Goal: Transaction & Acquisition: Purchase product/service

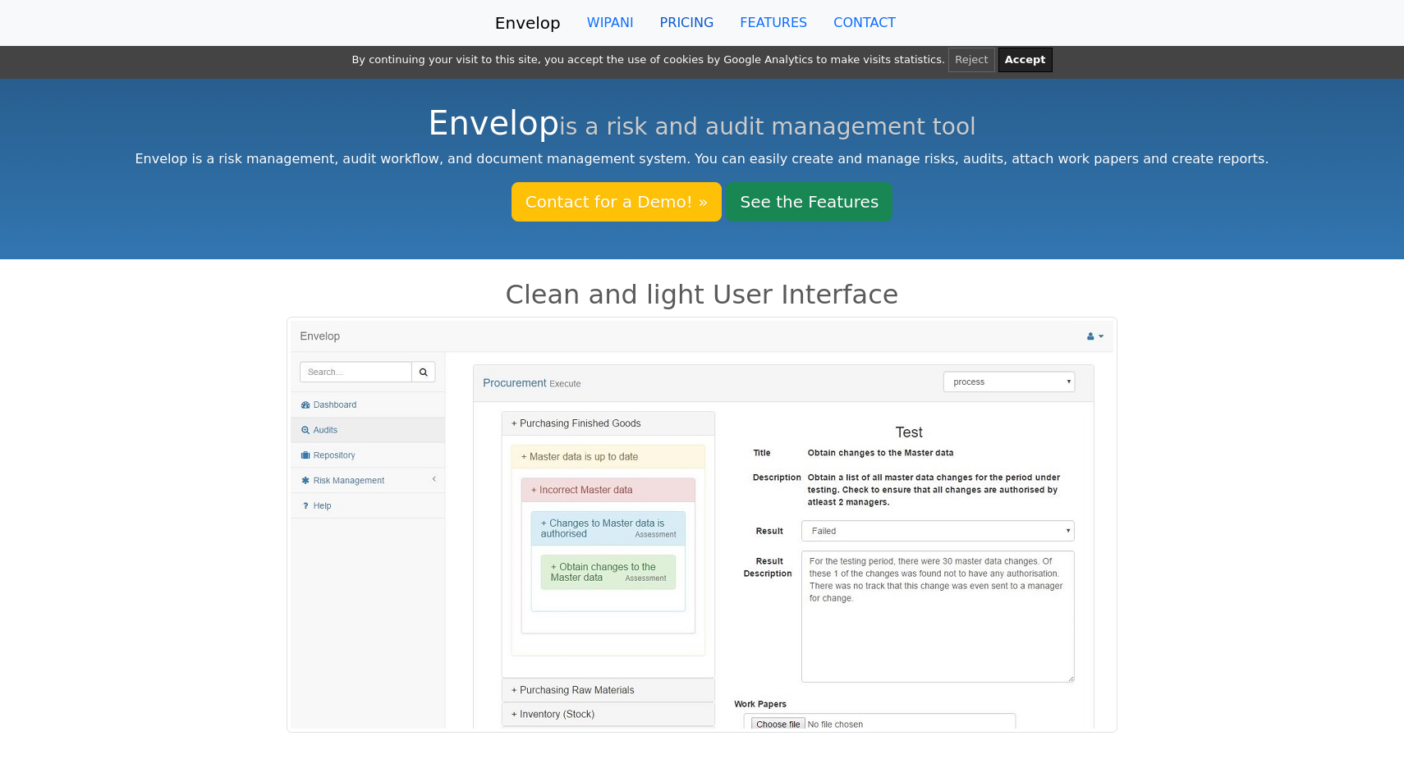
click at [691, 35] on link "PRICING" at bounding box center [687, 23] width 80 height 33
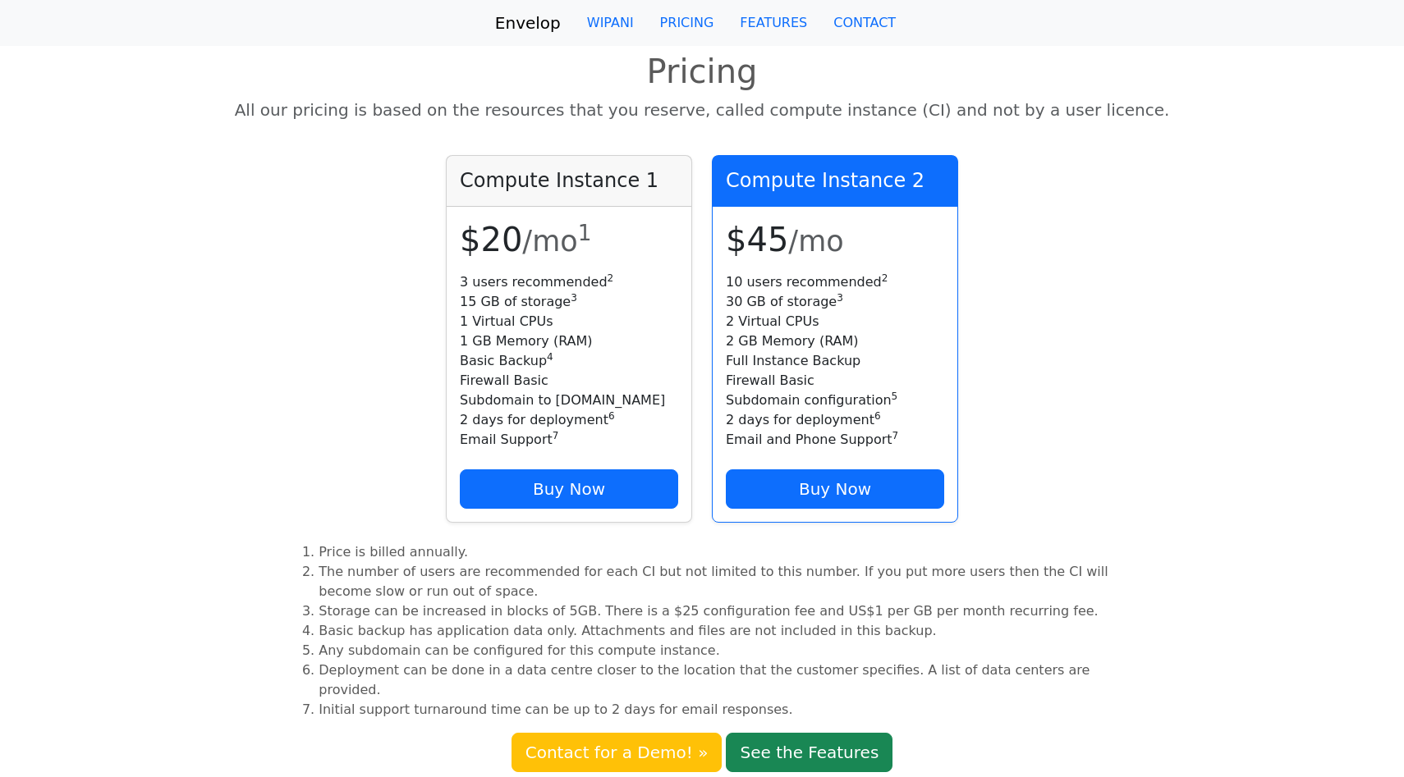
scroll to position [3, 0]
click at [603, 13] on link "WIPANI" at bounding box center [610, 23] width 73 height 33
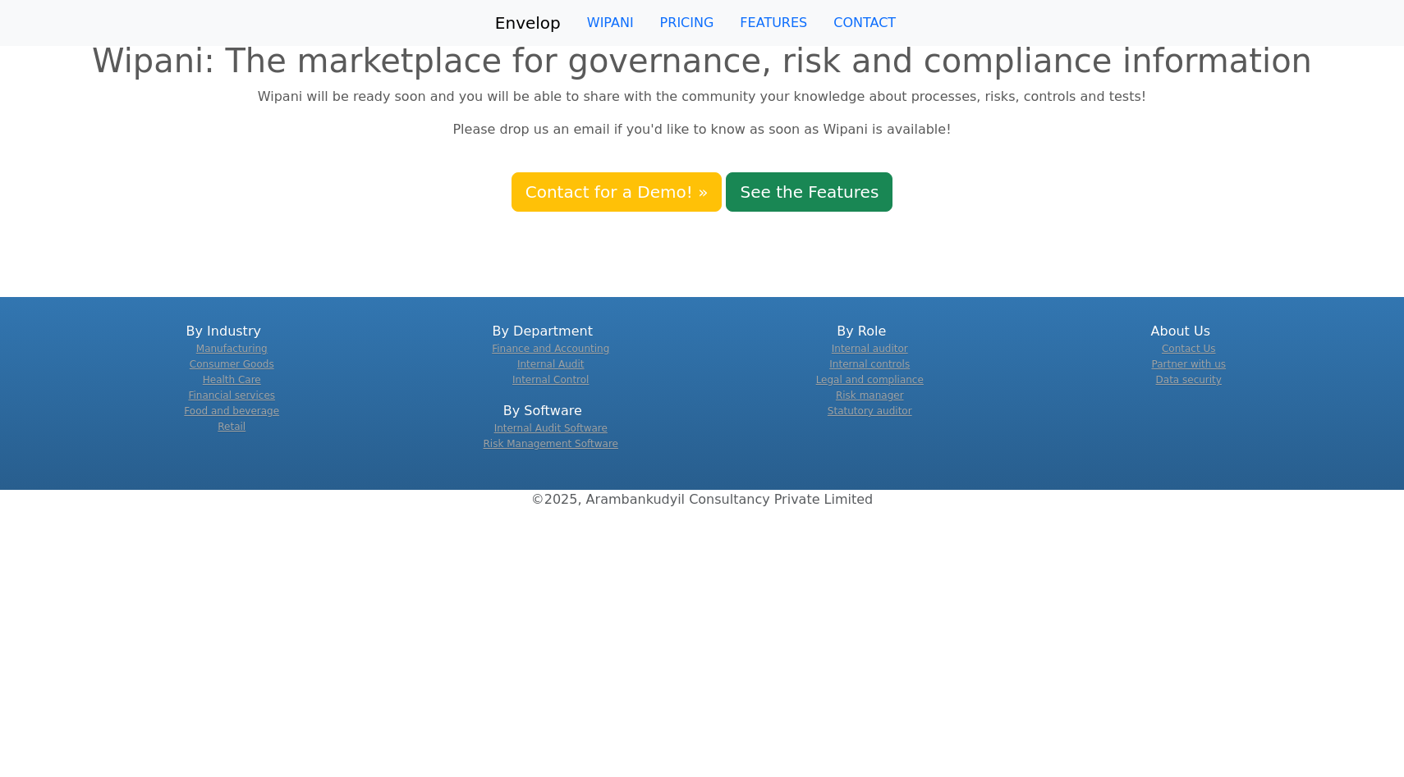
click at [531, 15] on link "Envelop" at bounding box center [528, 23] width 66 height 33
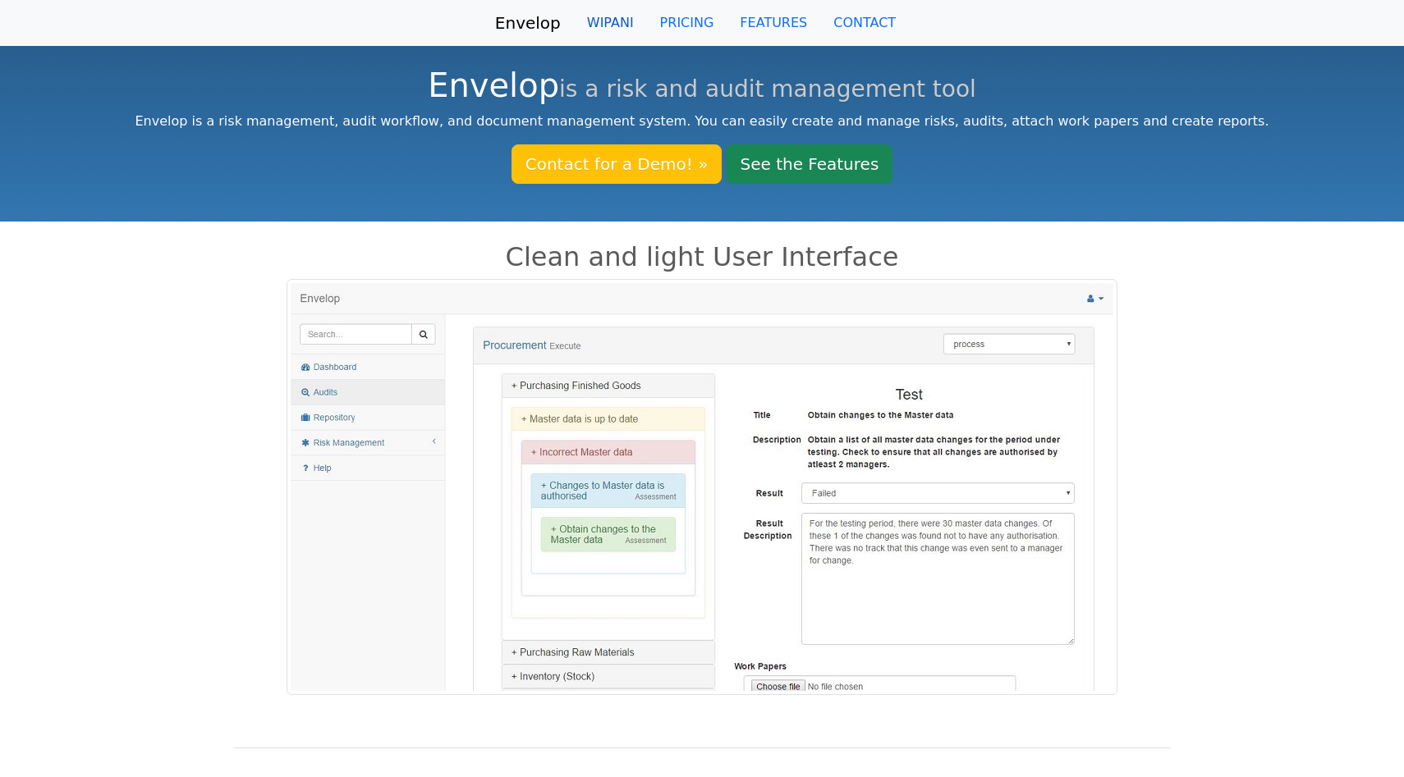
click at [612, 34] on link "WIPANI" at bounding box center [610, 23] width 73 height 33
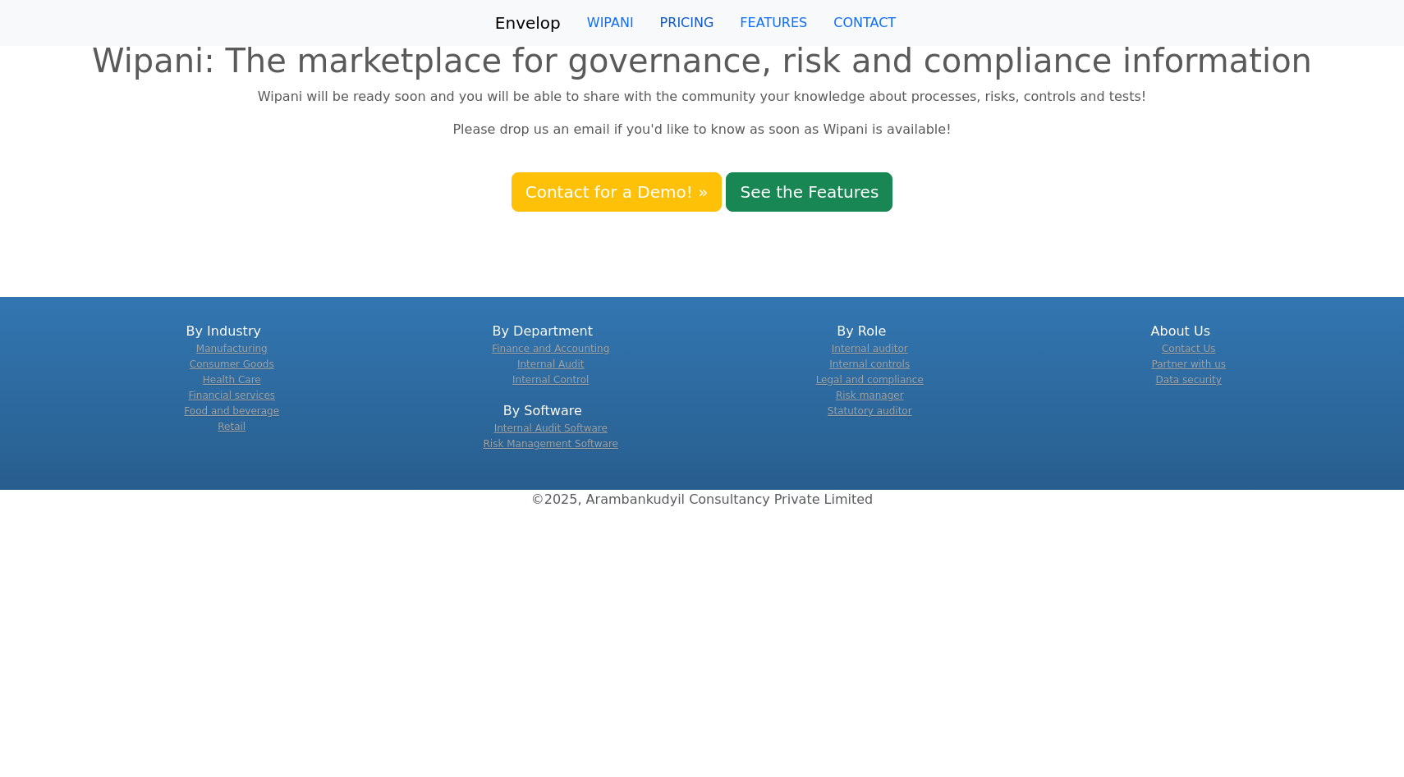
click at [651, 30] on link "PRICING" at bounding box center [687, 23] width 80 height 33
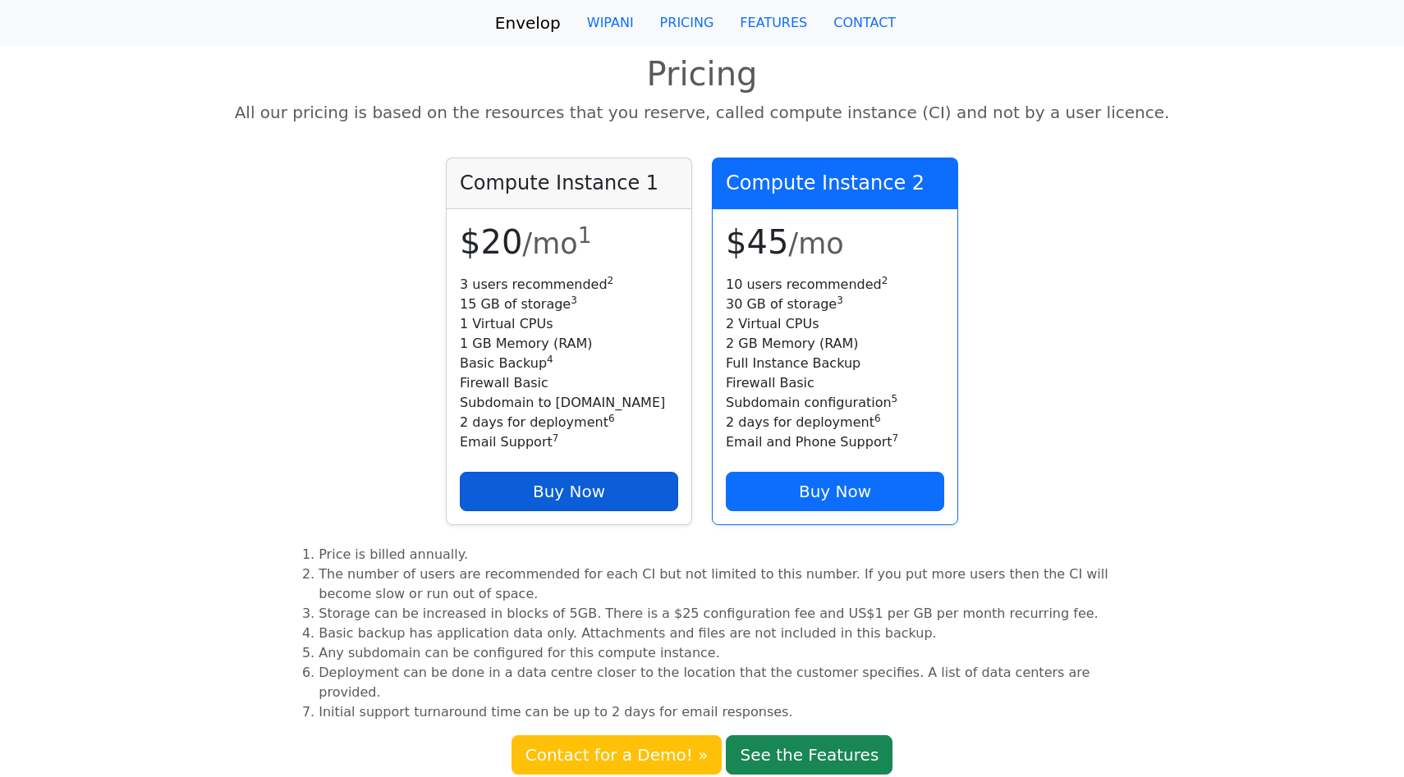
click at [596, 488] on link "Buy Now" at bounding box center [569, 491] width 218 height 39
click at [775, 21] on link "FEATURES" at bounding box center [773, 23] width 94 height 33
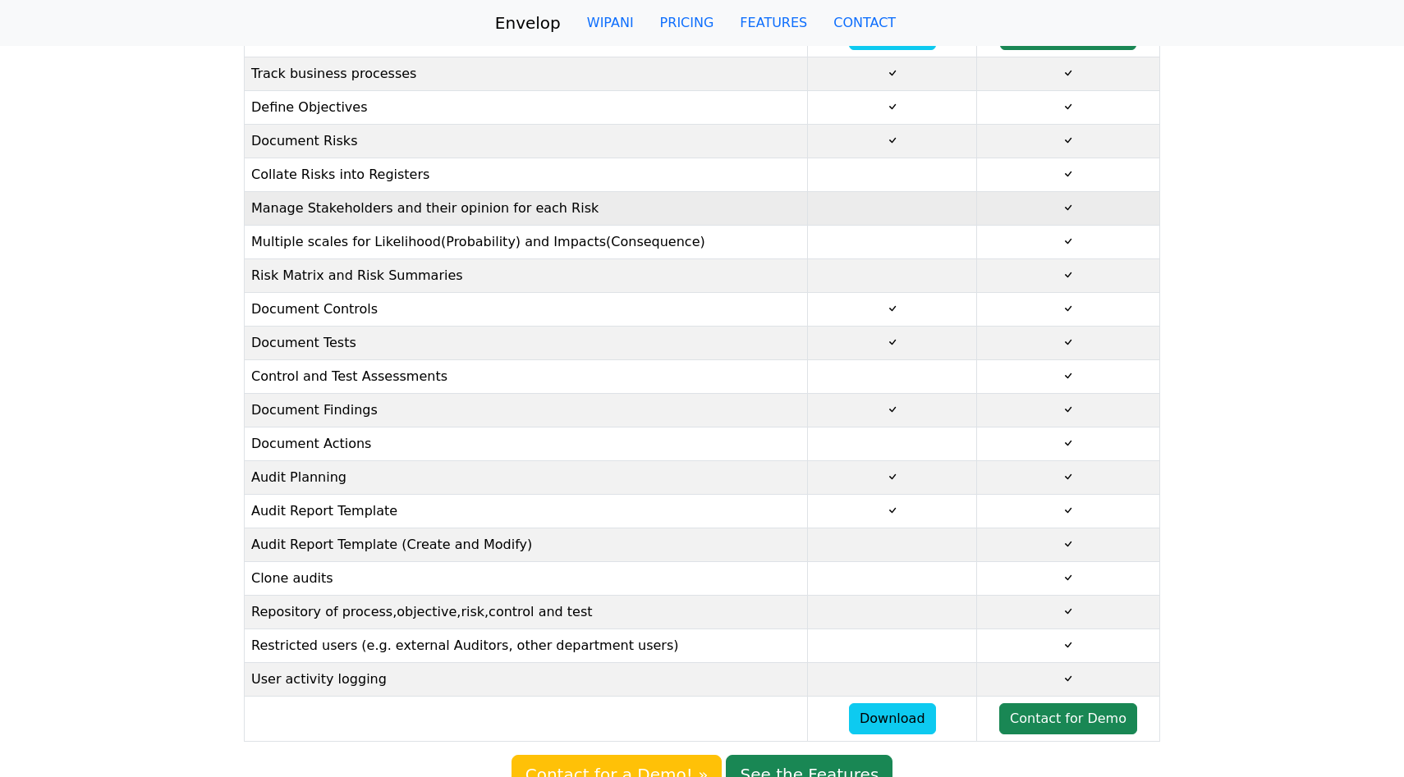
scroll to position [109, 0]
